Goal: Information Seeking & Learning: Learn about a topic

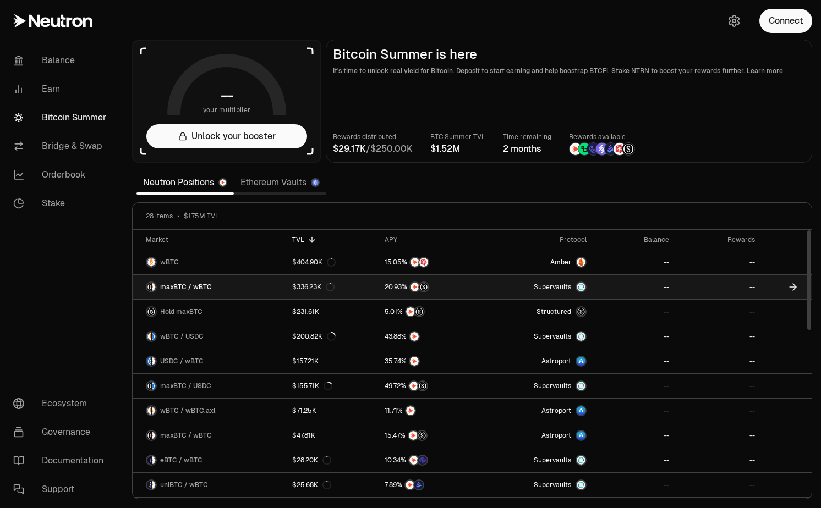
click at [236, 293] on link "maxBTC / wBTC" at bounding box center [209, 287] width 153 height 24
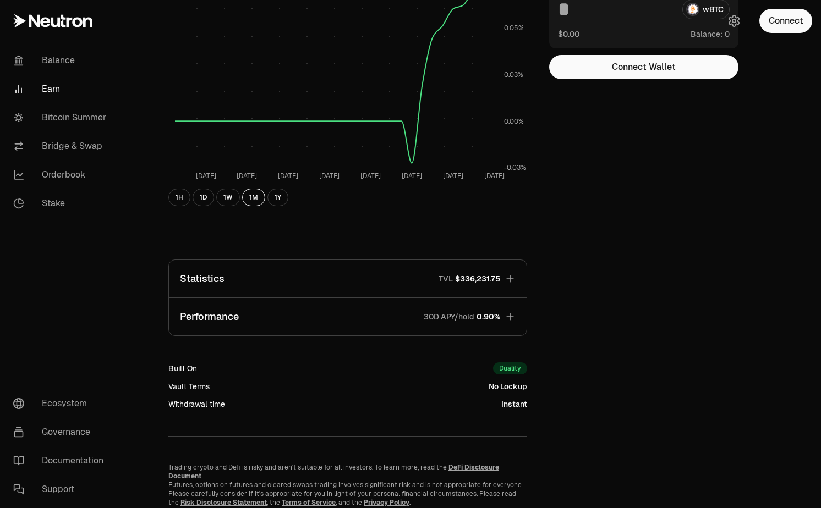
scroll to position [206, 0]
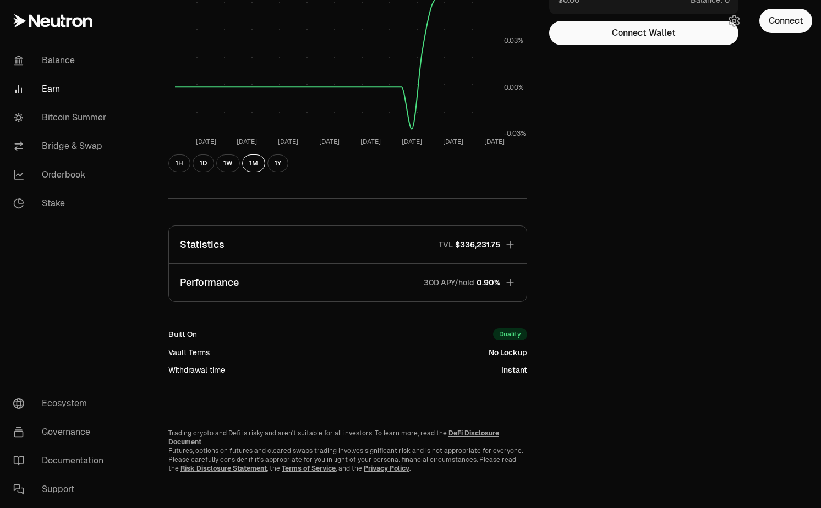
click at [495, 240] on span "$336,231.75" at bounding box center [477, 244] width 45 height 11
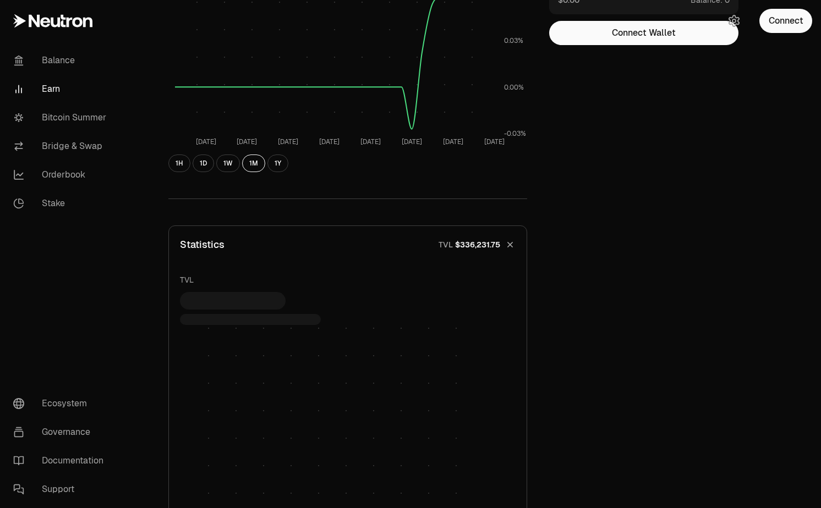
click at [495, 240] on span "$336,231.75" at bounding box center [477, 244] width 45 height 11
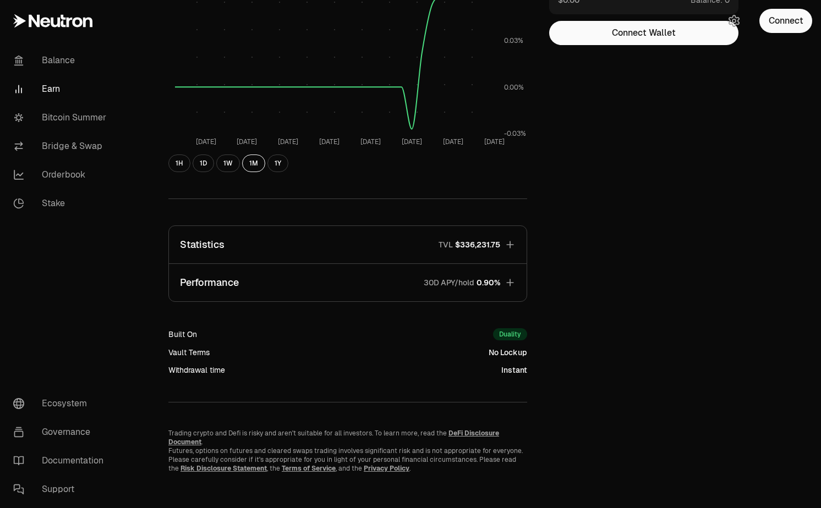
click at [495, 271] on button "Performance 30D APY/hold 0.90%" at bounding box center [347, 282] width 357 height 37
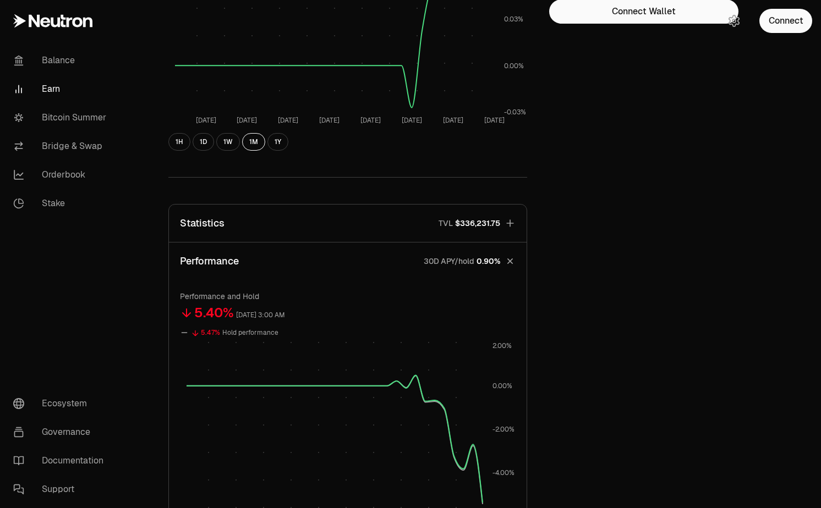
click at [493, 251] on button "Performance 30D APY/hold 0.90%" at bounding box center [347, 261] width 357 height 37
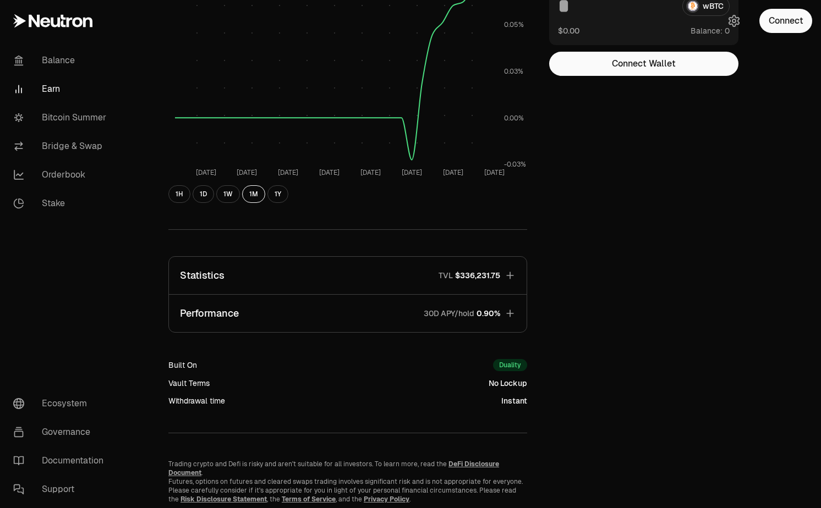
scroll to position [169, 0]
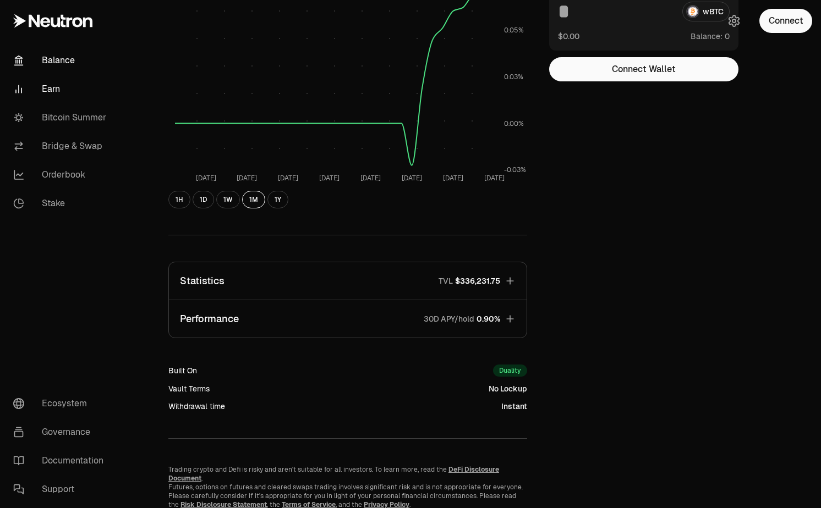
click at [57, 57] on link "Balance" at bounding box center [61, 60] width 114 height 29
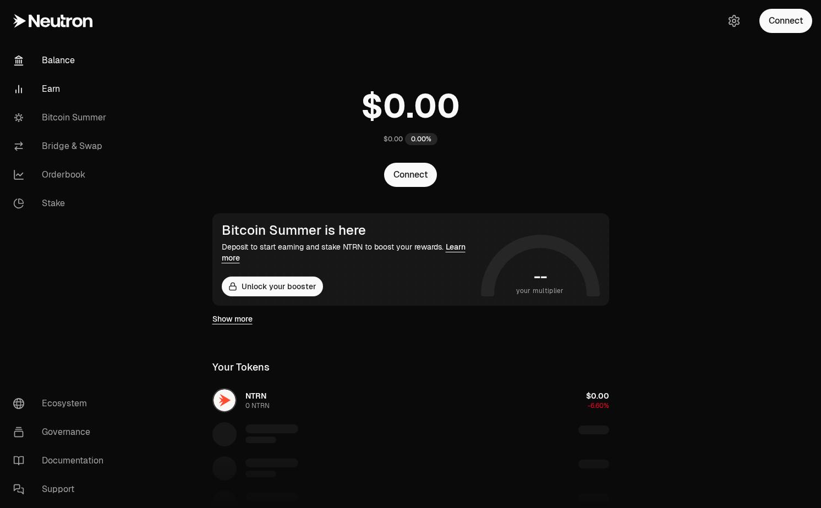
click at [51, 90] on link "Earn" at bounding box center [61, 89] width 114 height 29
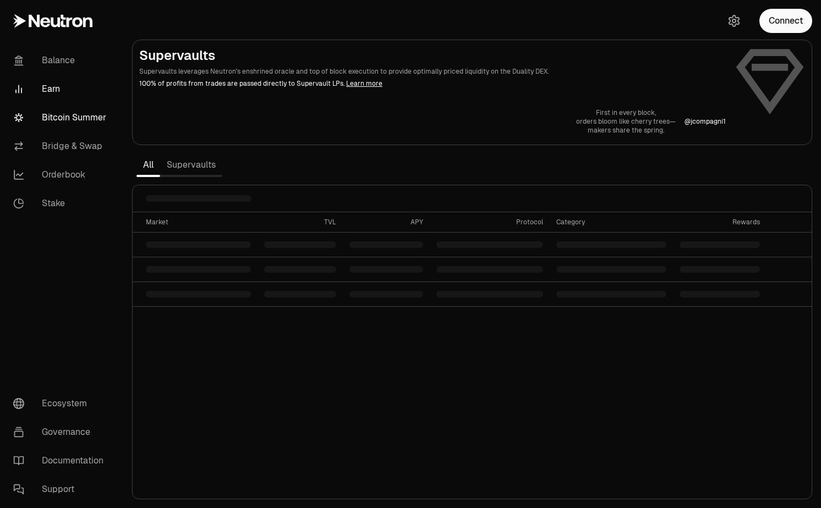
click at [60, 112] on link "Bitcoin Summer" at bounding box center [61, 117] width 114 height 29
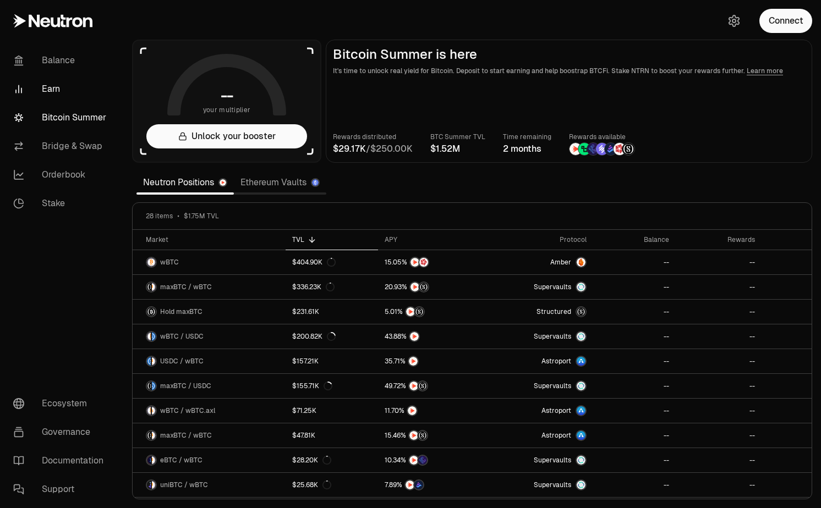
click at [52, 94] on link "Earn" at bounding box center [61, 89] width 114 height 29
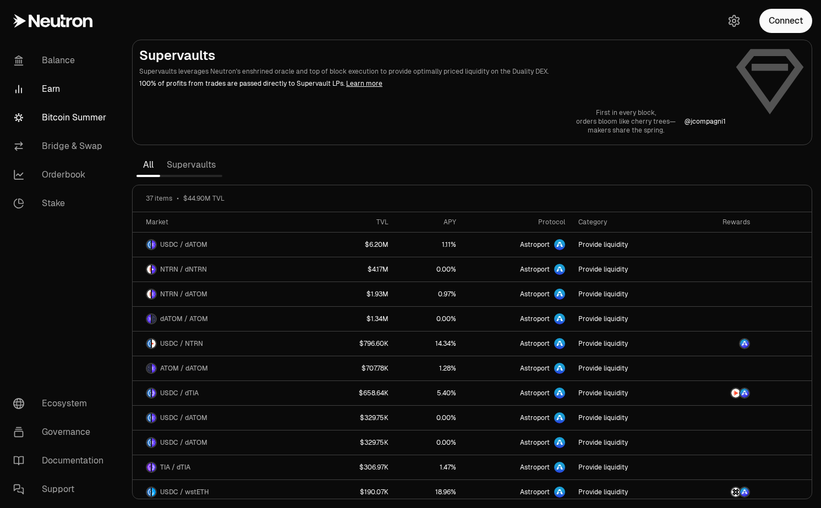
click at [74, 109] on link "Bitcoin Summer" at bounding box center [61, 117] width 114 height 29
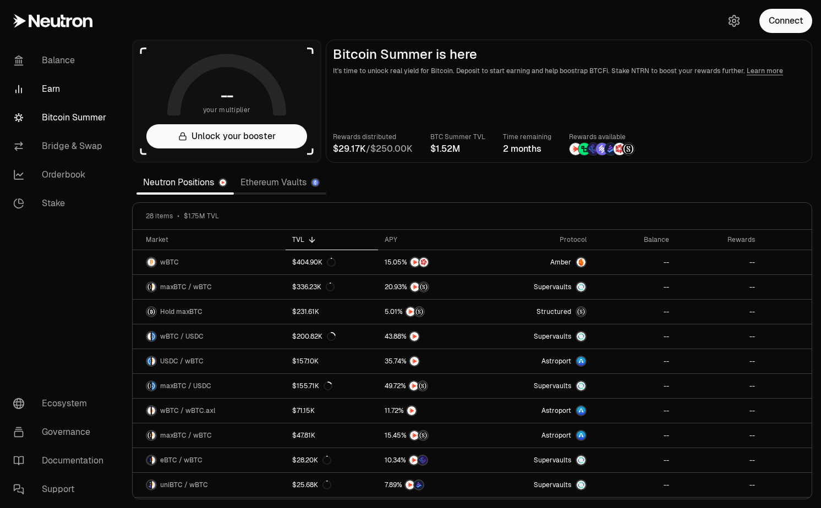
click at [53, 93] on link "Earn" at bounding box center [61, 89] width 114 height 29
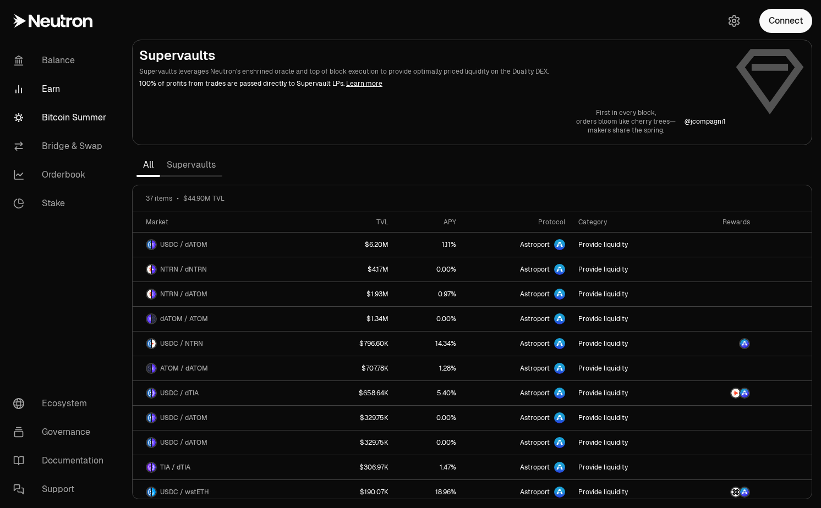
click at [53, 115] on link "Bitcoin Summer" at bounding box center [61, 117] width 114 height 29
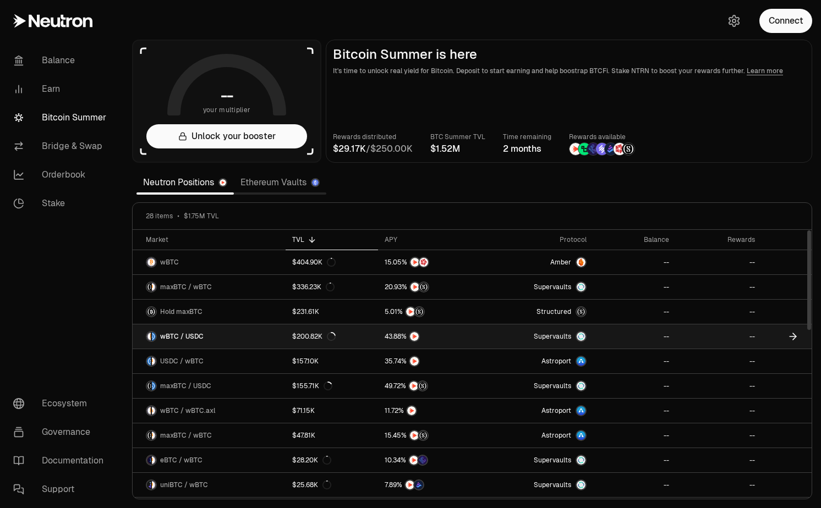
click at [357, 333] on link "$200.82K" at bounding box center [331, 336] width 92 height 24
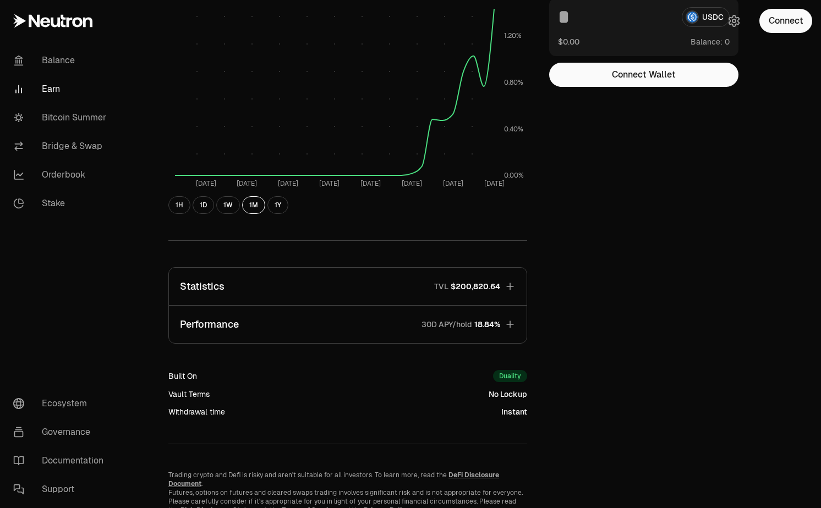
scroll to position [206, 0]
